Goal: Find specific page/section: Find specific page/section

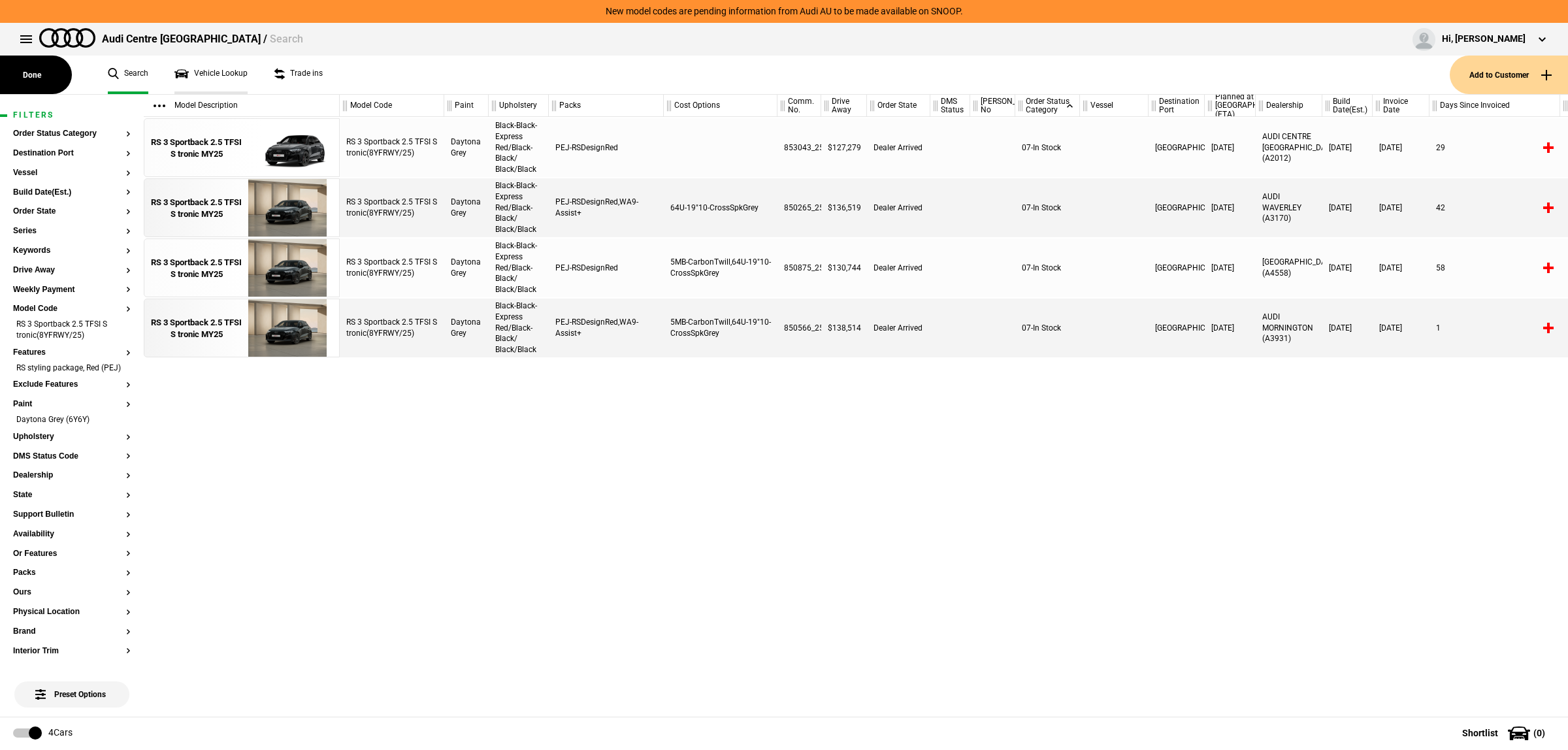
click at [227, 74] on link "Vehicle Lookup" at bounding box center [211, 75] width 73 height 38
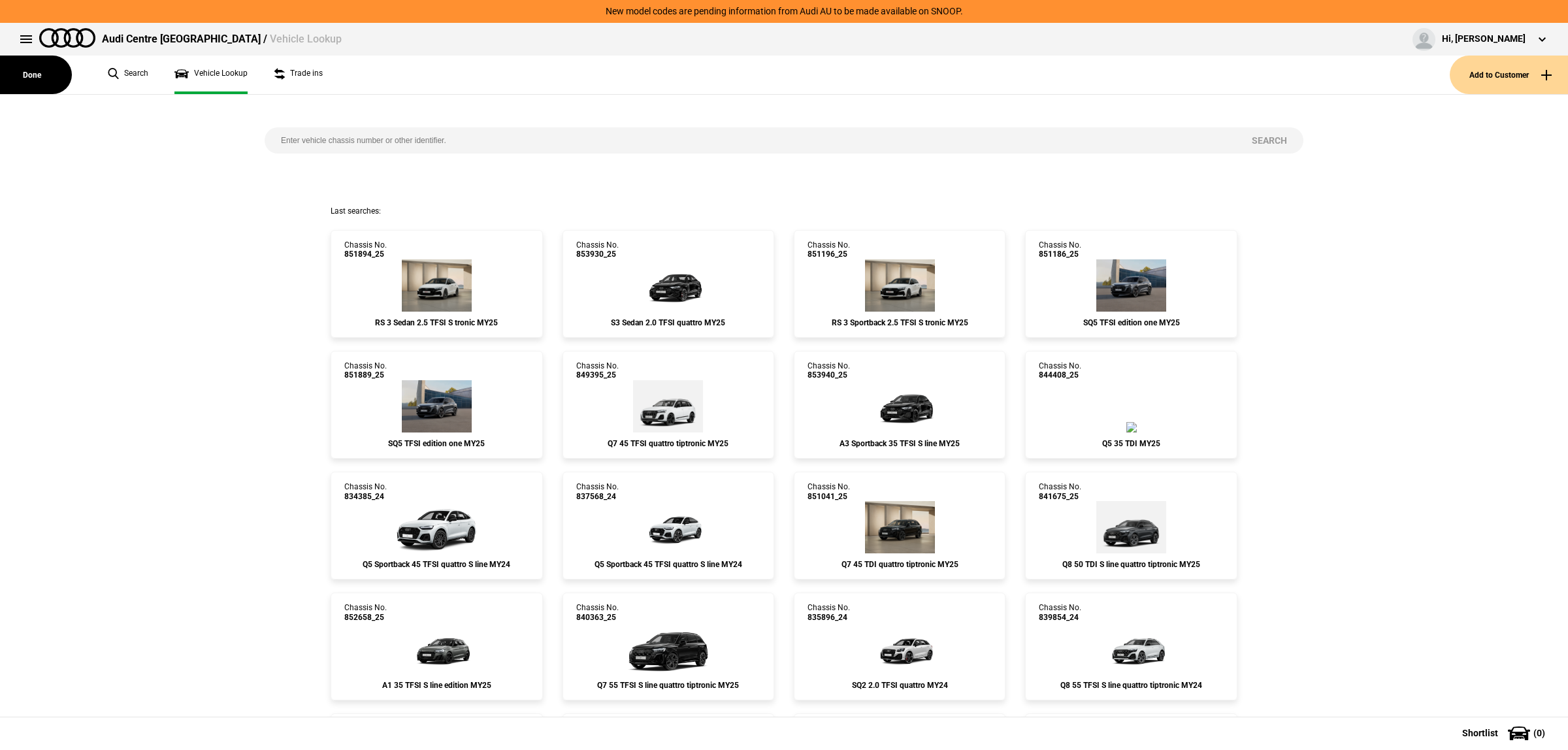
click at [409, 128] on input "search" at bounding box center [750, 140] width 971 height 26
paste input "850219"
type input "850219"
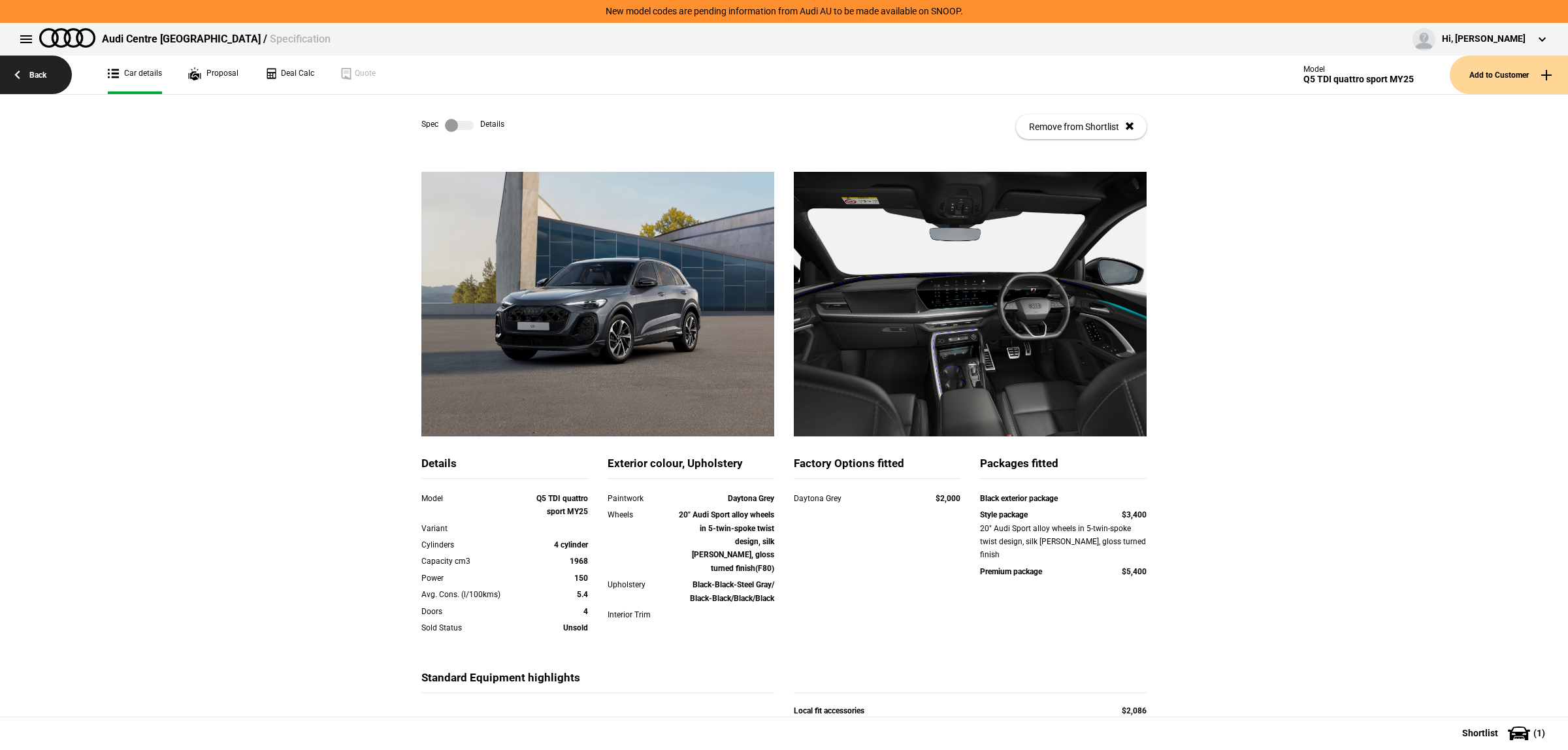
click at [46, 72] on link "Back" at bounding box center [36, 75] width 72 height 38
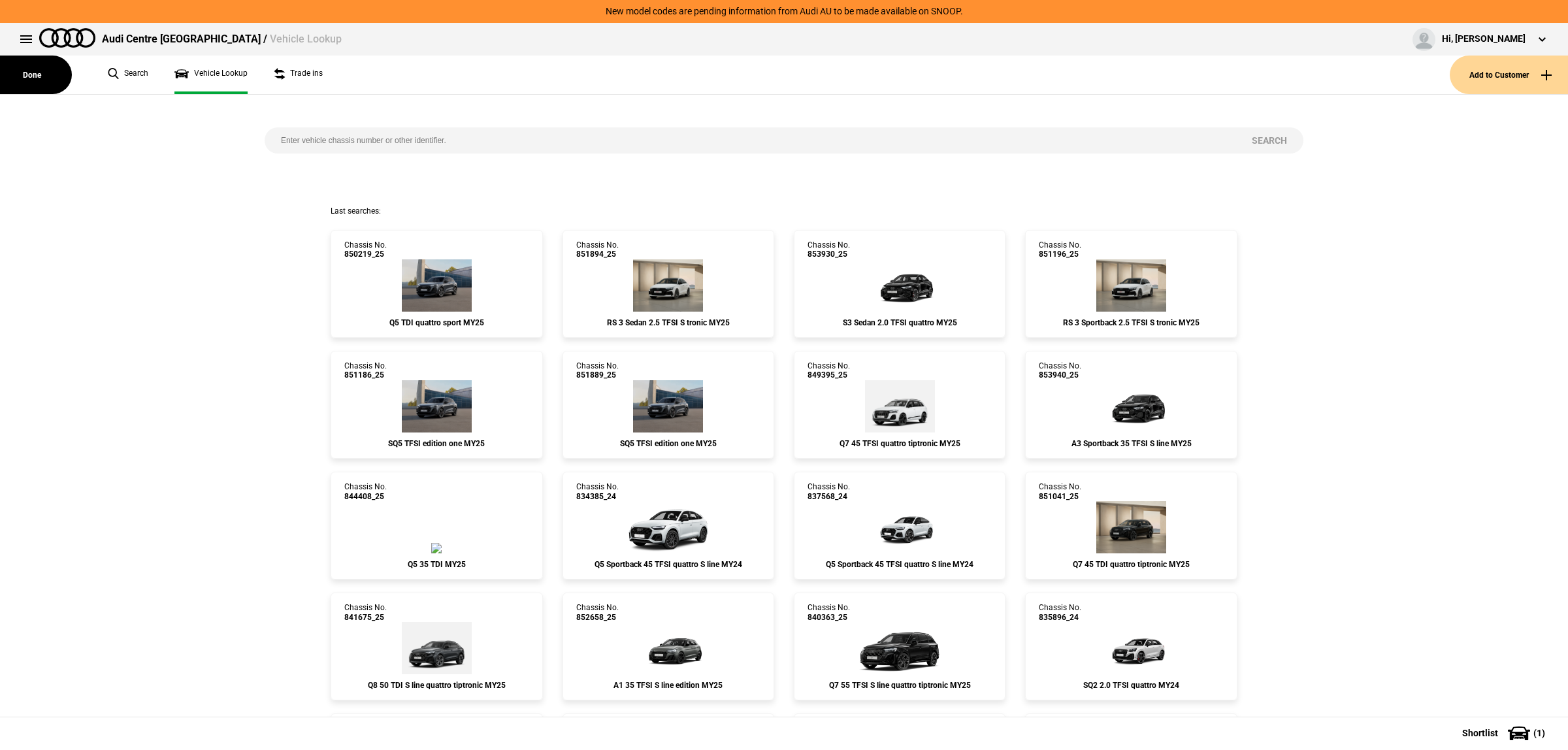
click at [357, 132] on input "search" at bounding box center [750, 140] width 971 height 26
paste input "850216"
type input "850216"
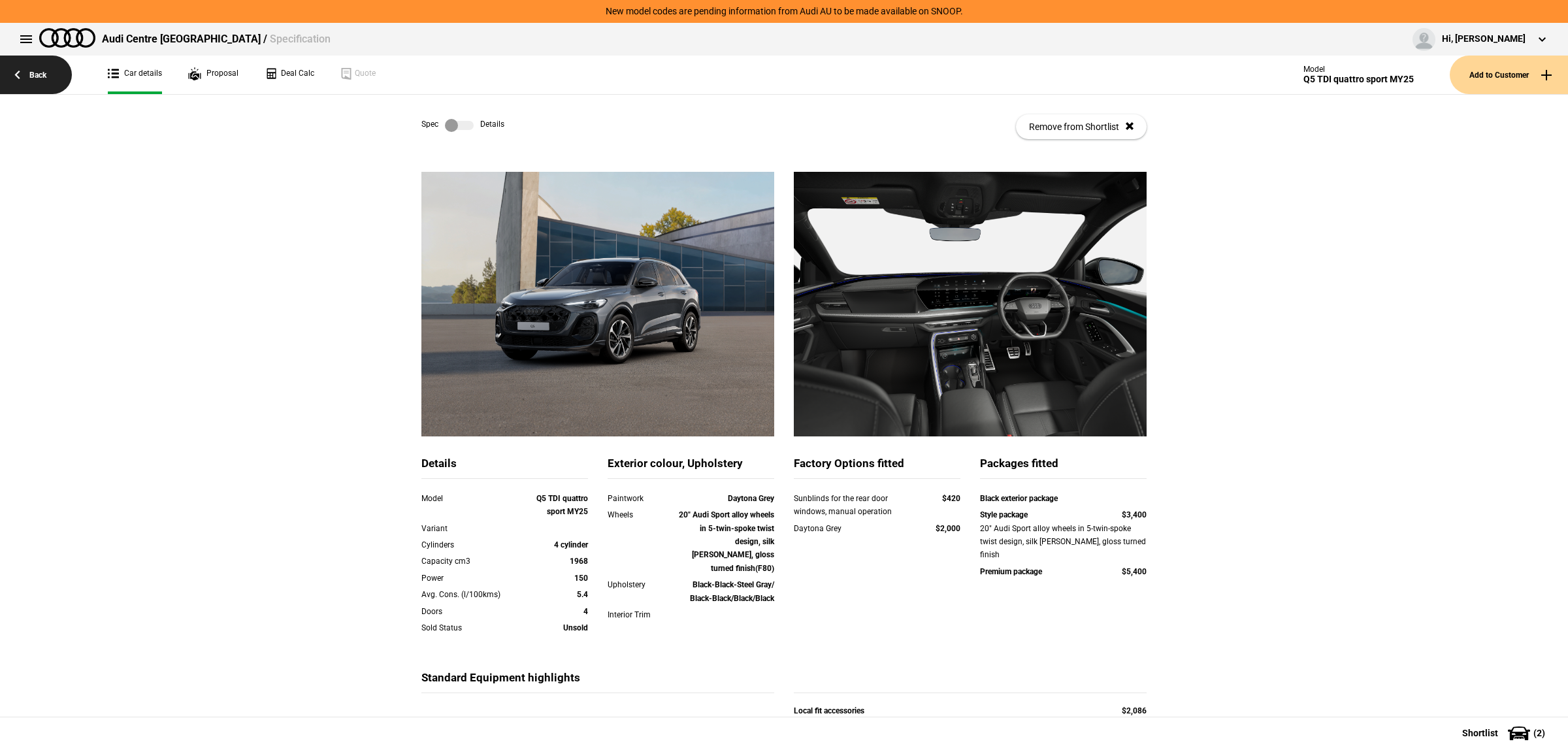
click at [48, 70] on link "Back" at bounding box center [36, 75] width 72 height 38
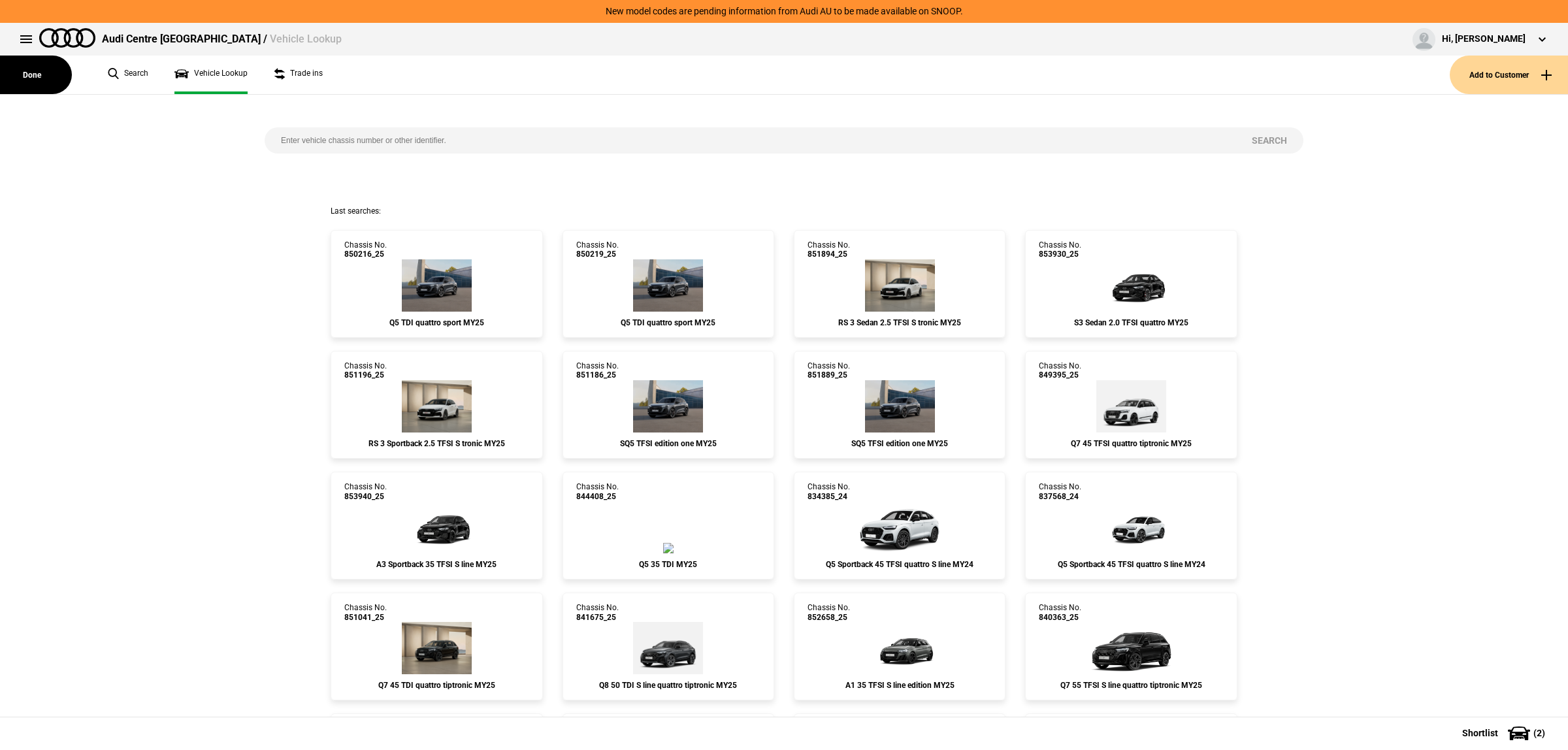
click at [442, 144] on input "search" at bounding box center [750, 140] width 971 height 26
type input "851674"
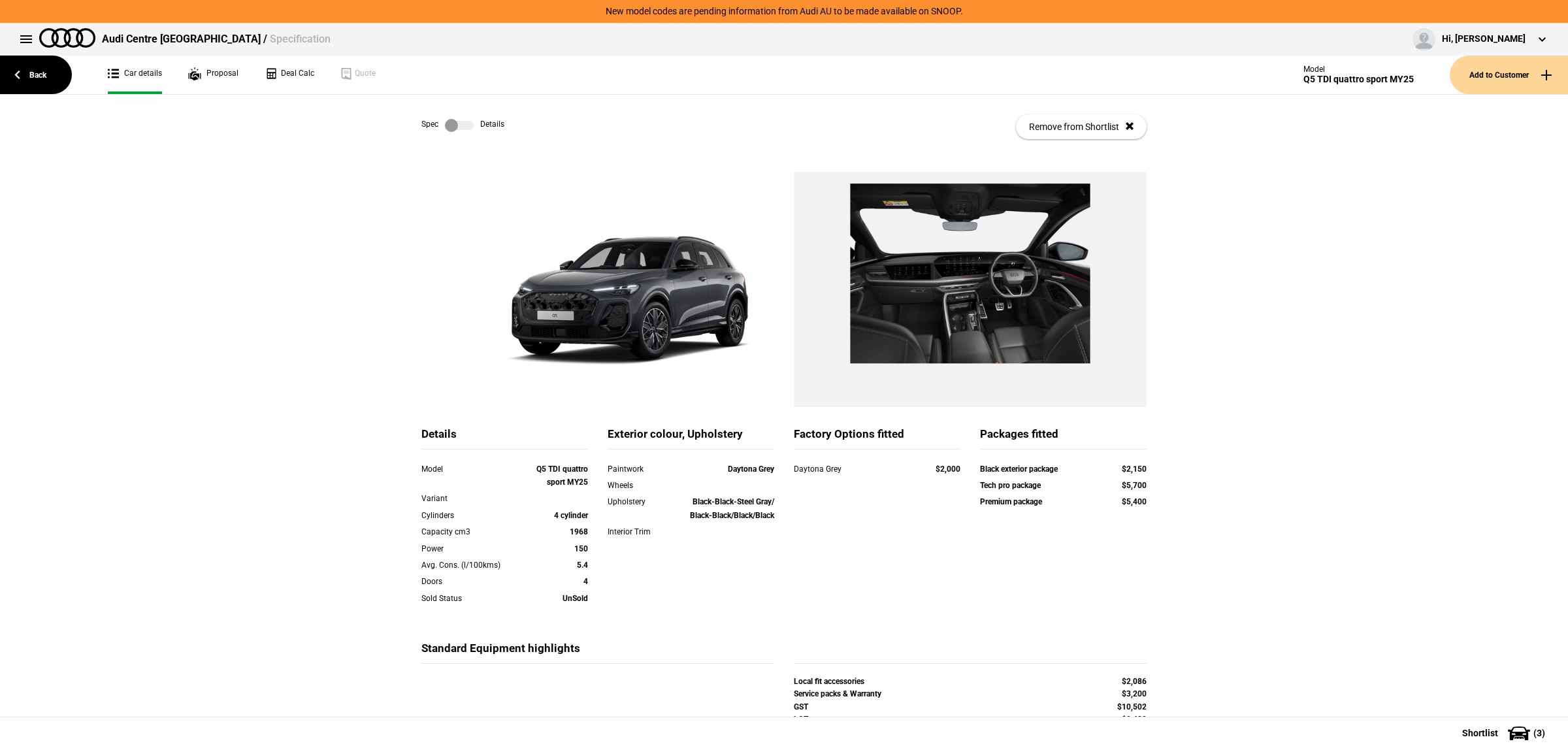
click at [458, 124] on label at bounding box center [459, 125] width 29 height 13
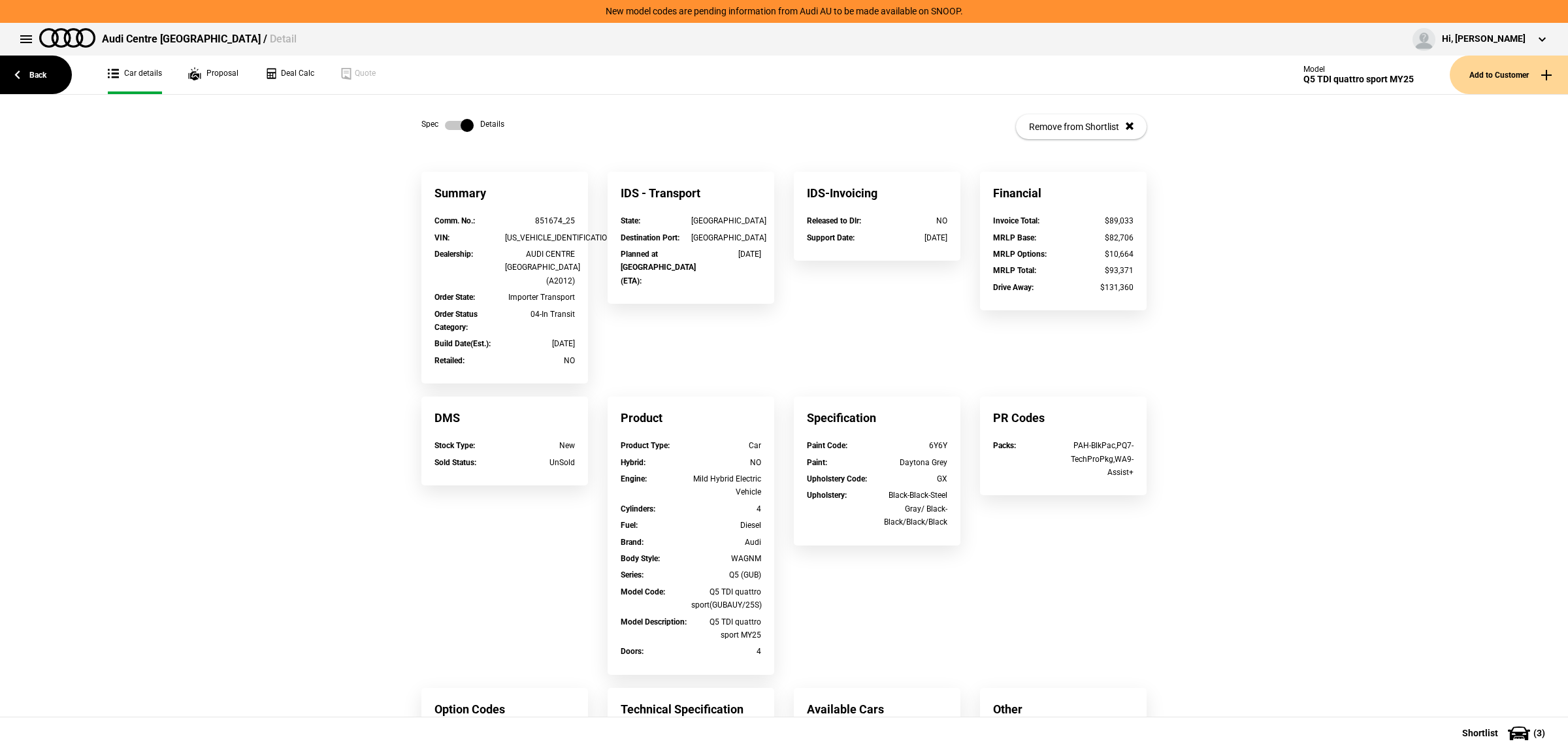
click at [450, 131] on label at bounding box center [459, 125] width 29 height 13
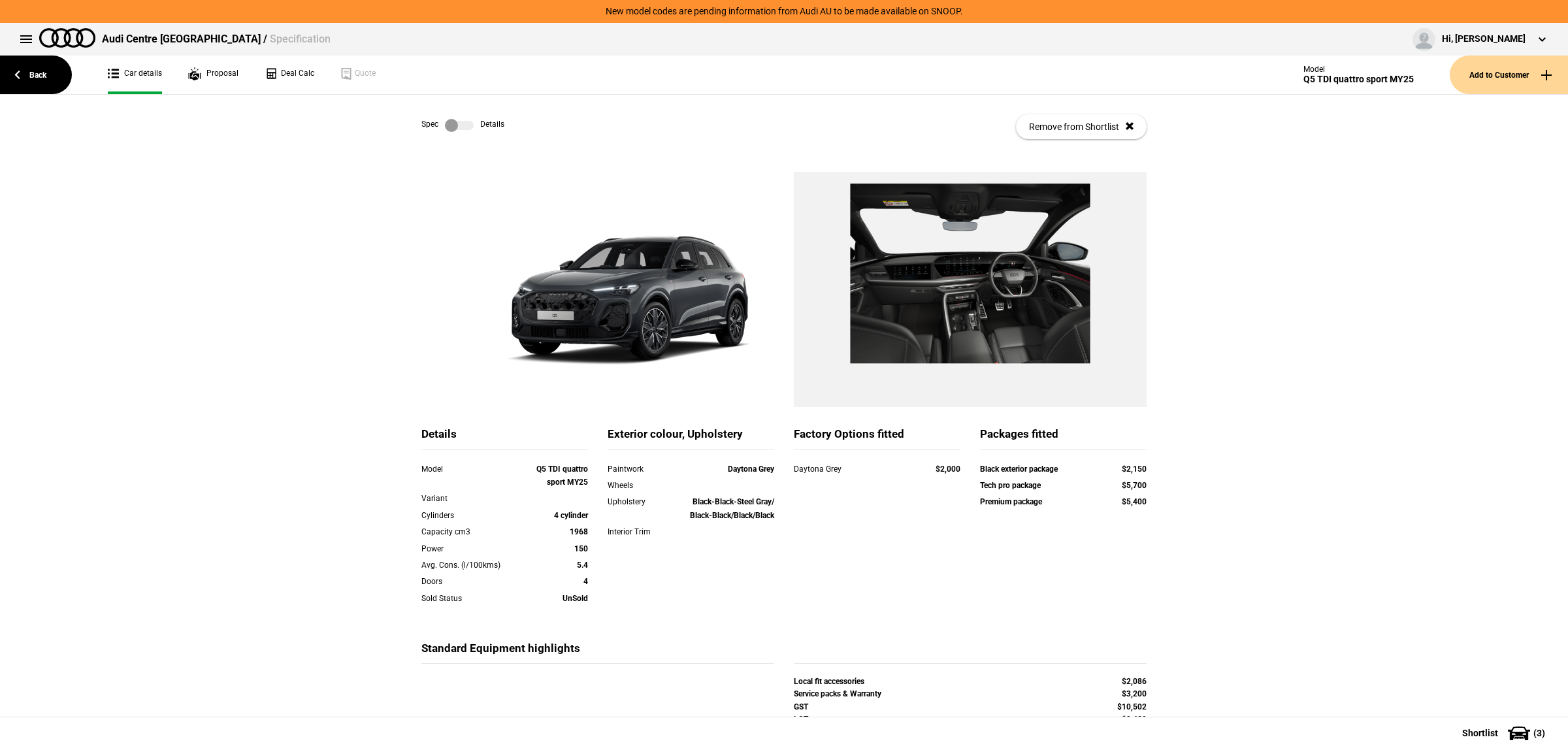
click at [465, 137] on div "Spec Details Remove from Shortlist" at bounding box center [784, 127] width 726 height 64
click at [464, 134] on div "Spec Details Remove from Shortlist" at bounding box center [784, 127] width 726 height 64
click at [454, 122] on label at bounding box center [459, 125] width 29 height 13
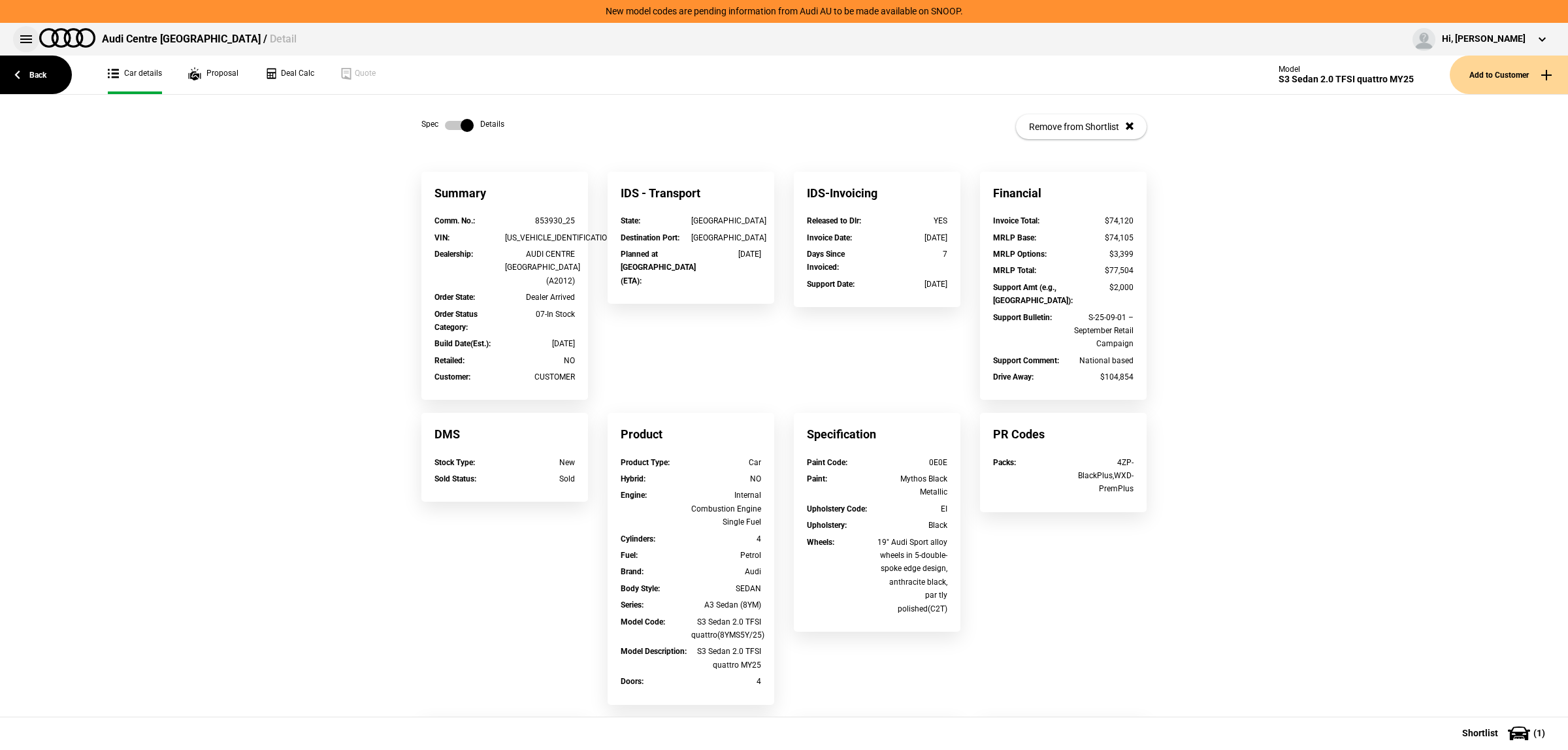
click at [15, 36] on button at bounding box center [26, 39] width 26 height 26
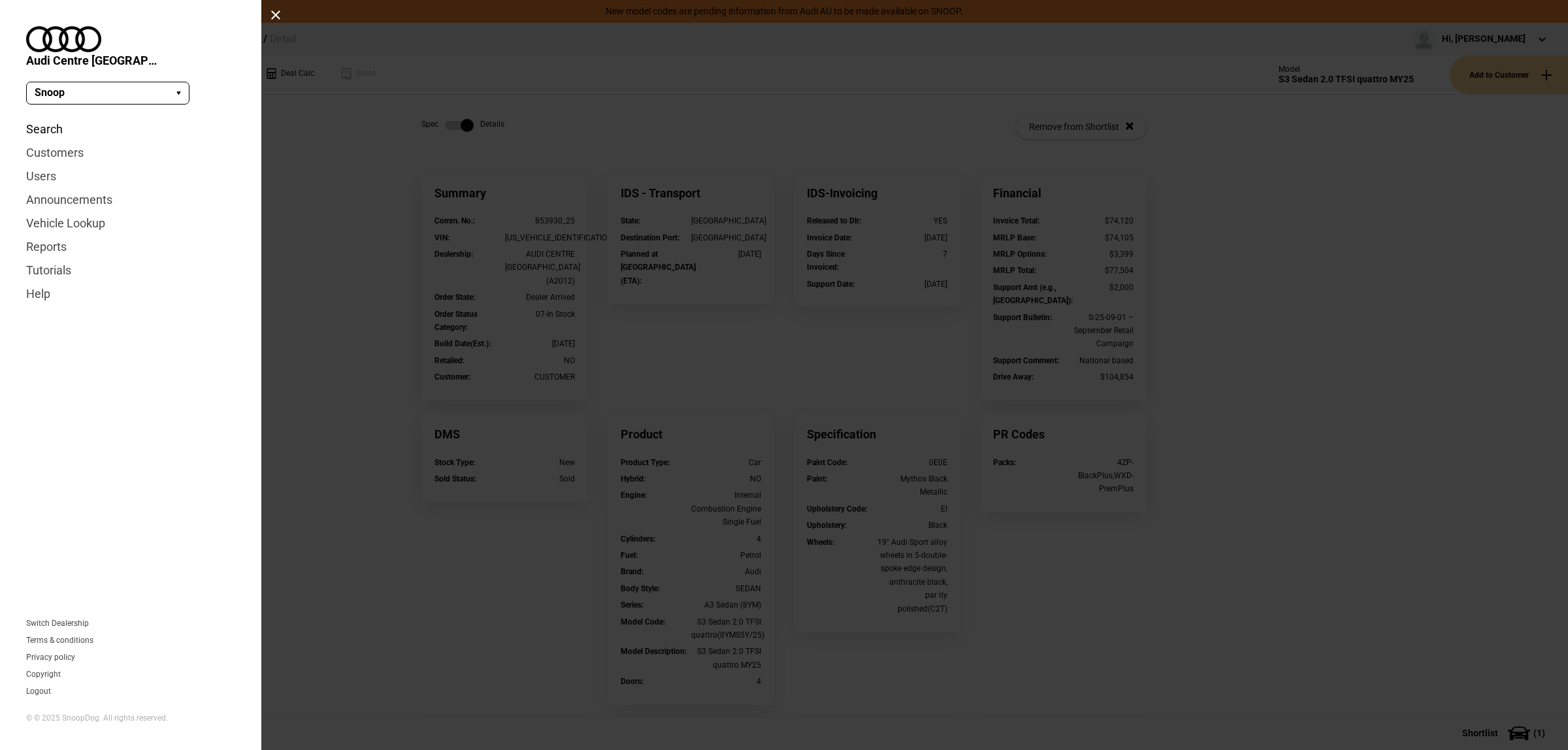
click at [64, 117] on link "Search" at bounding box center [131, 129] width 209 height 23
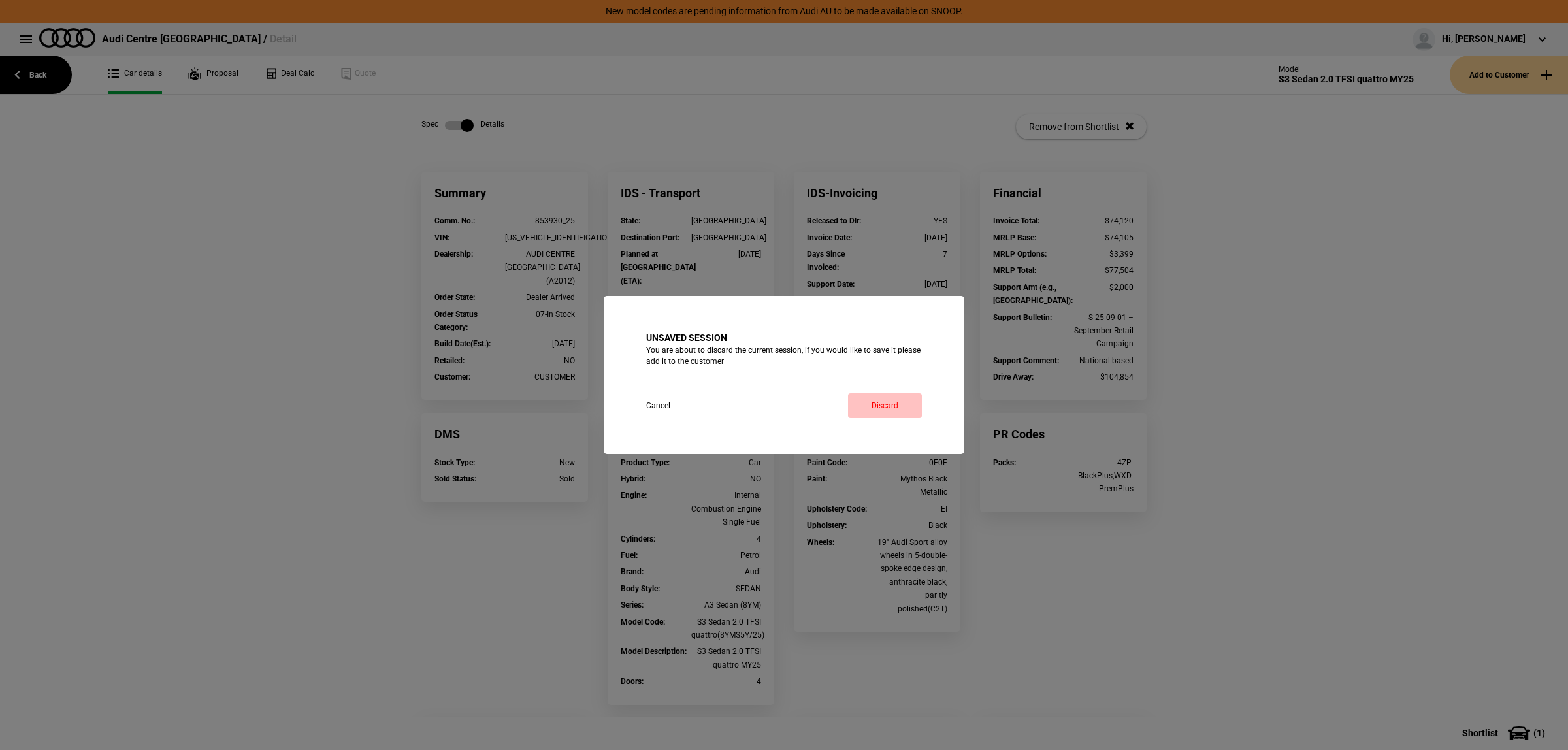
click at [870, 394] on link "Discard" at bounding box center [885, 405] width 74 height 25
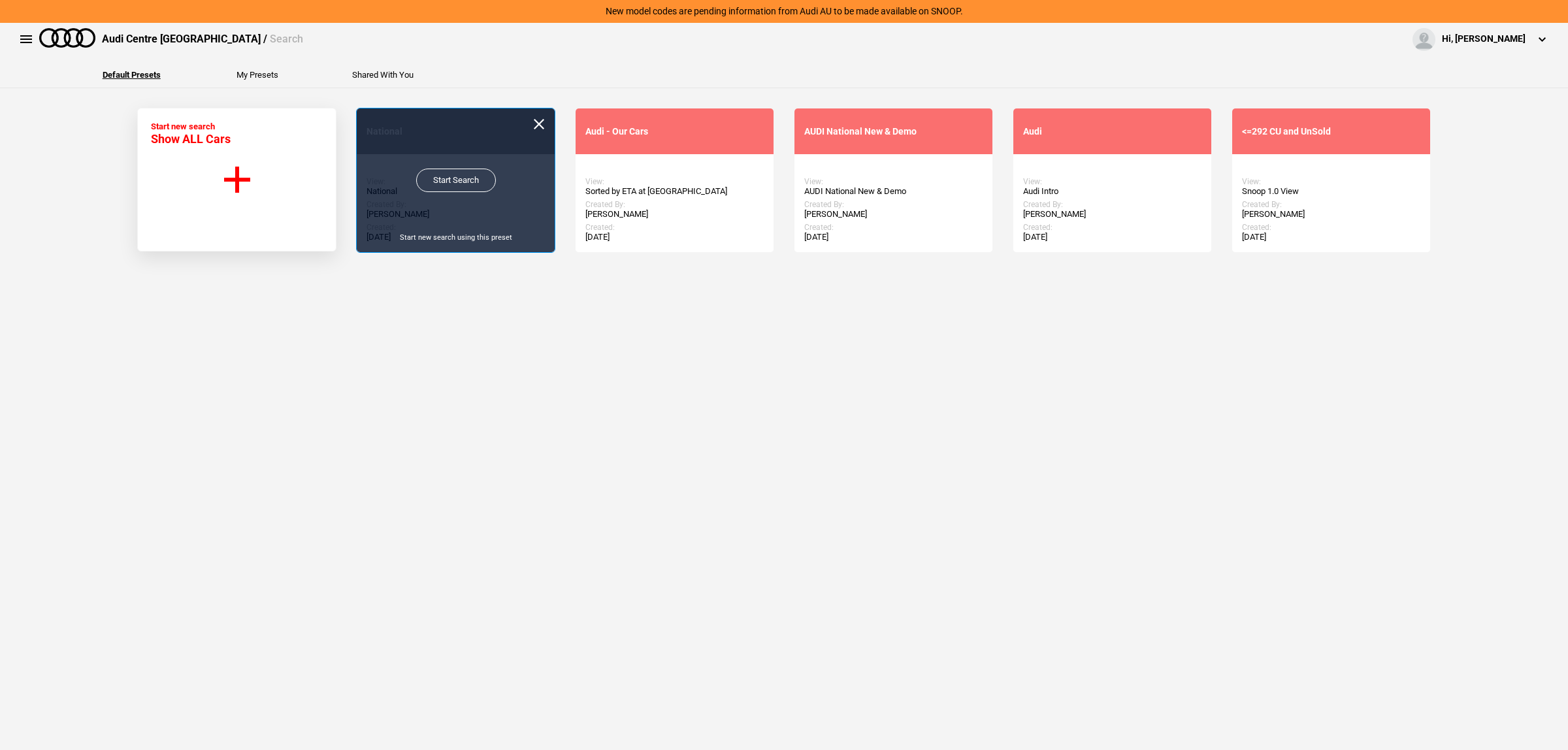
click at [451, 177] on link "Start Search" at bounding box center [456, 180] width 80 height 23
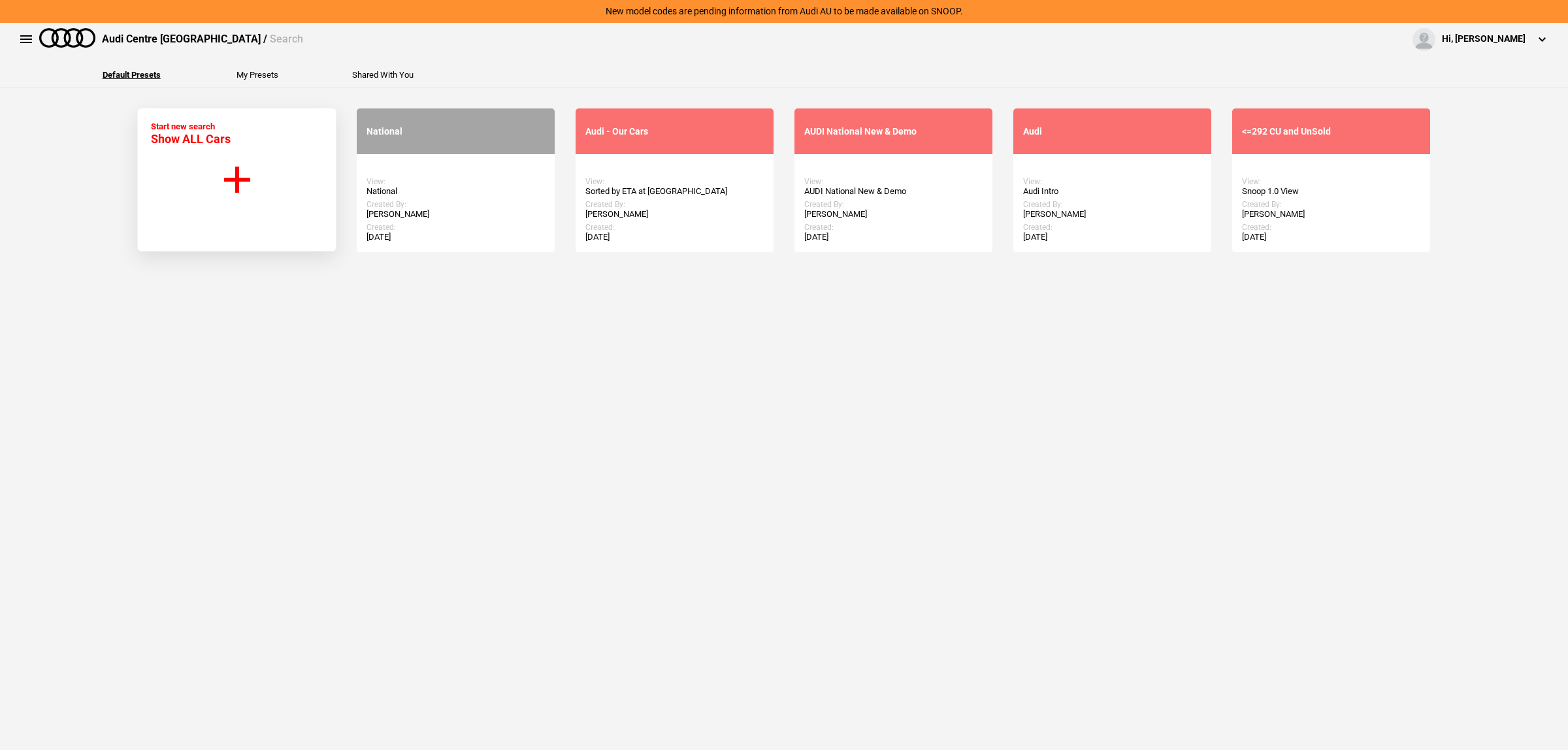
click at [405, 184] on div "Start Search Start new search using this preset" at bounding box center [456, 180] width 198 height 144
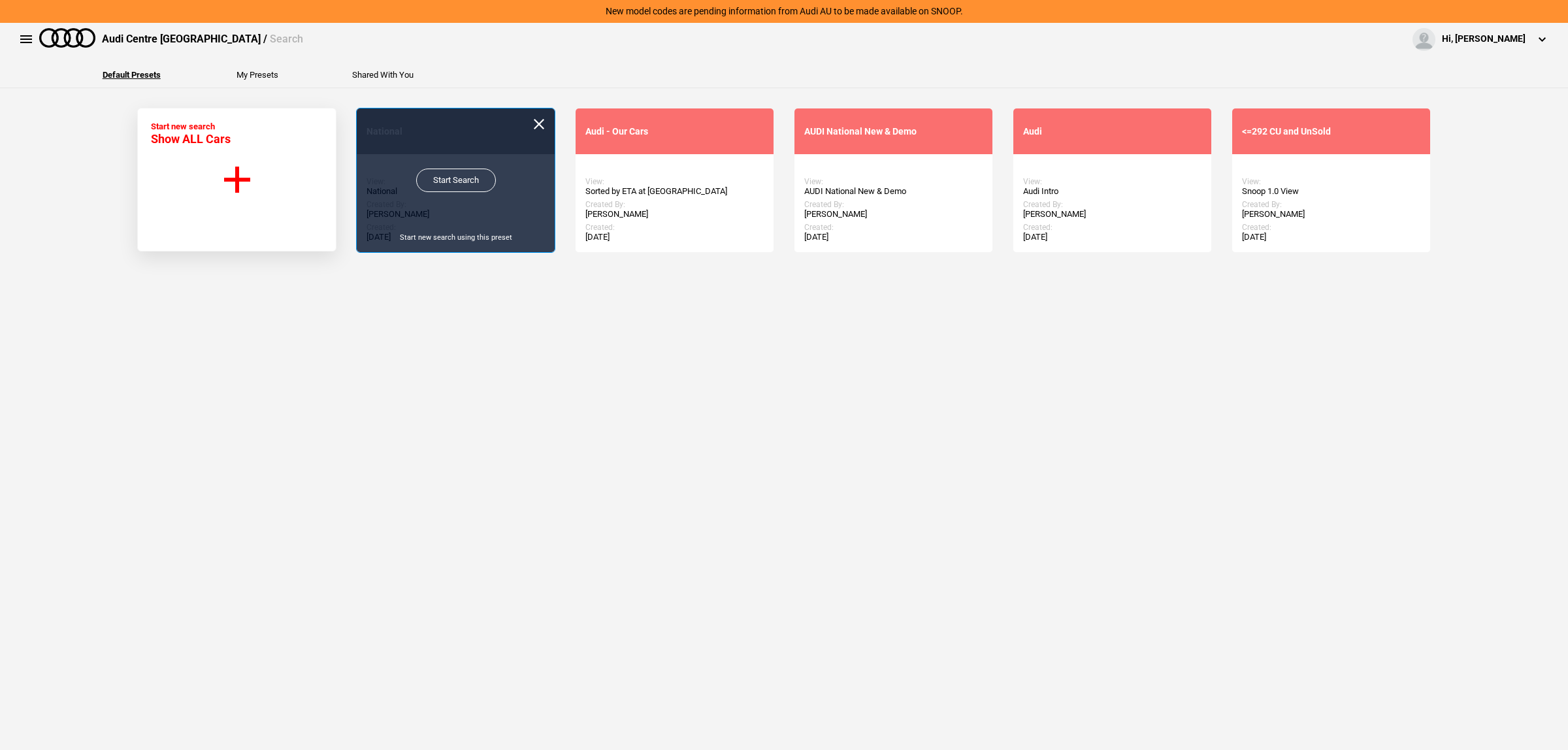
click at [437, 180] on link "Start Search" at bounding box center [456, 180] width 80 height 23
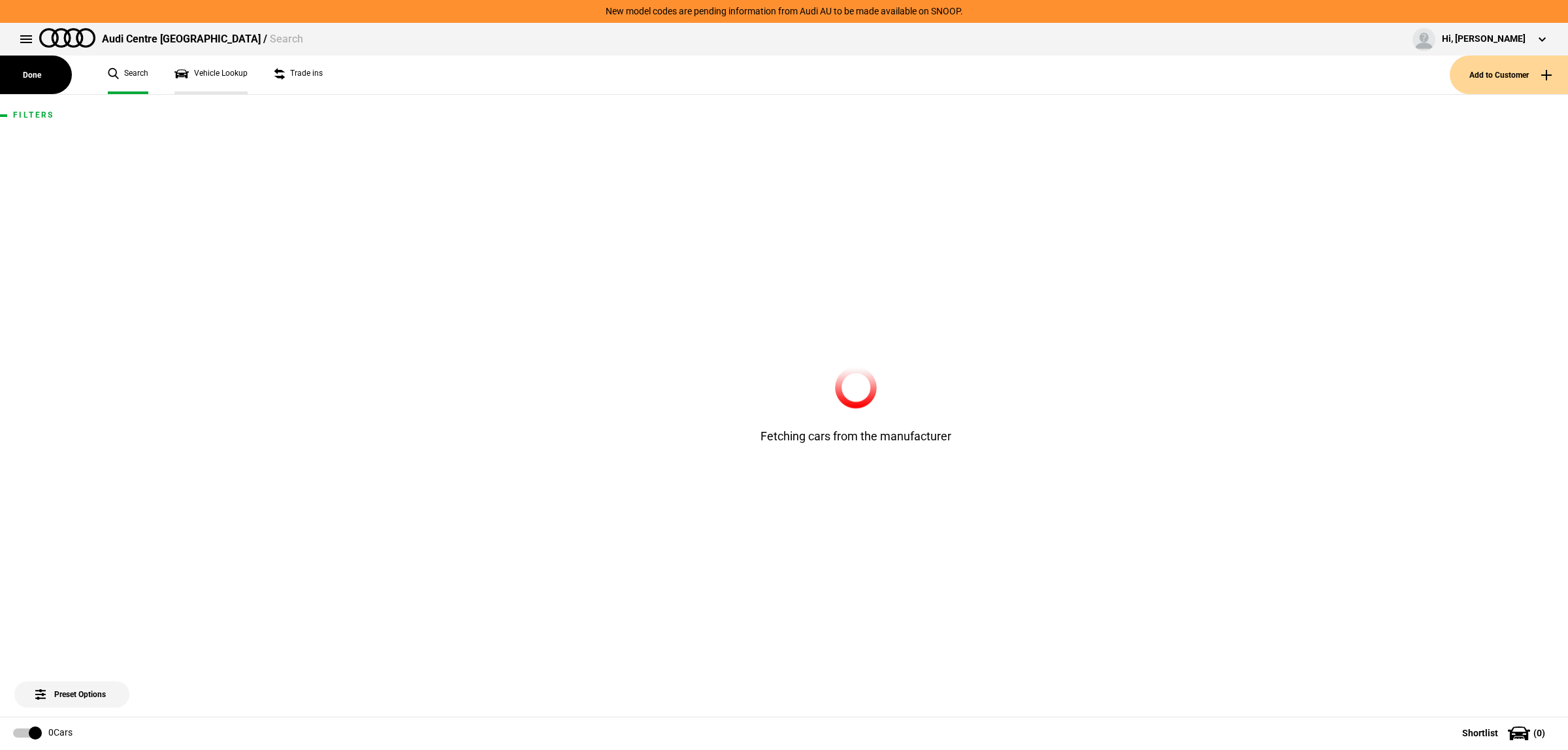
click at [201, 80] on link "Vehicle Lookup" at bounding box center [211, 75] width 73 height 38
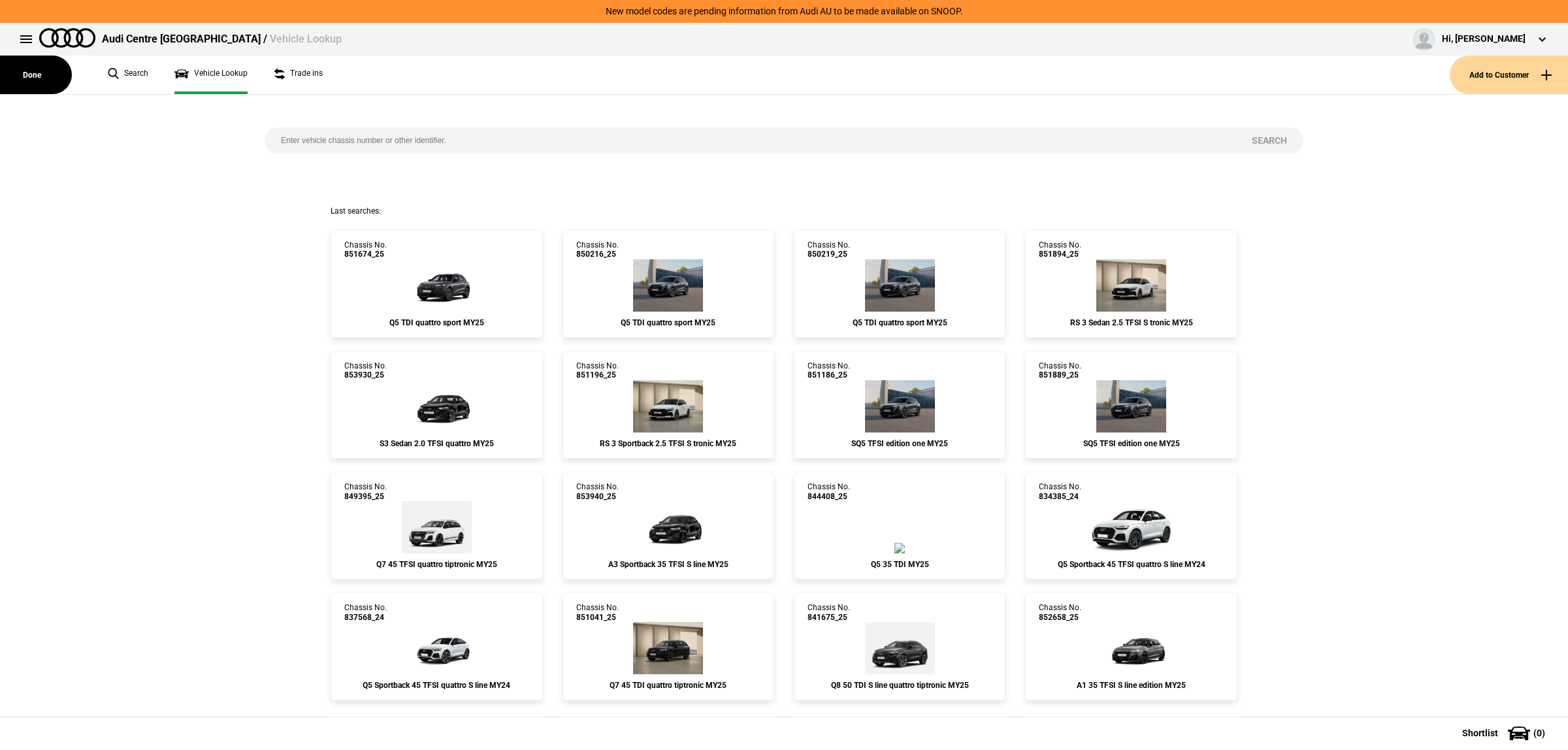
click at [361, 144] on input "search" at bounding box center [750, 140] width 971 height 26
paste input "855881"
type input "855881"
